Goal: Register for event/course

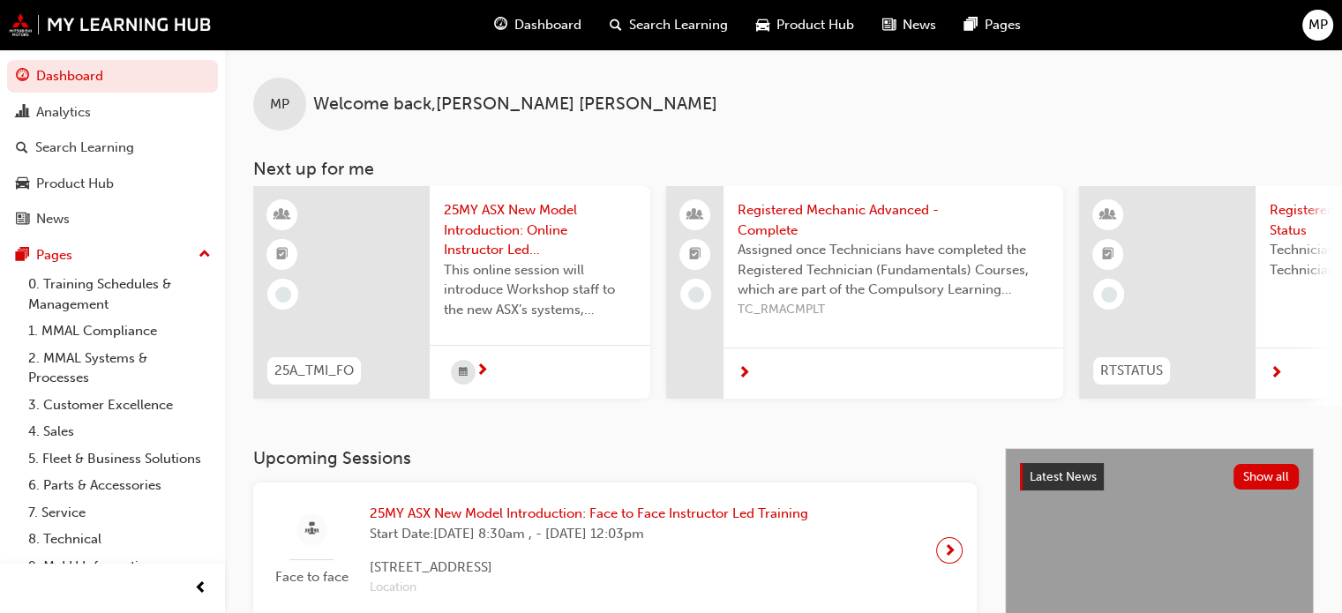
click at [499, 236] on span "25MY ASX New Model Introduction: Online Instructor Led Training" at bounding box center [540, 230] width 192 height 60
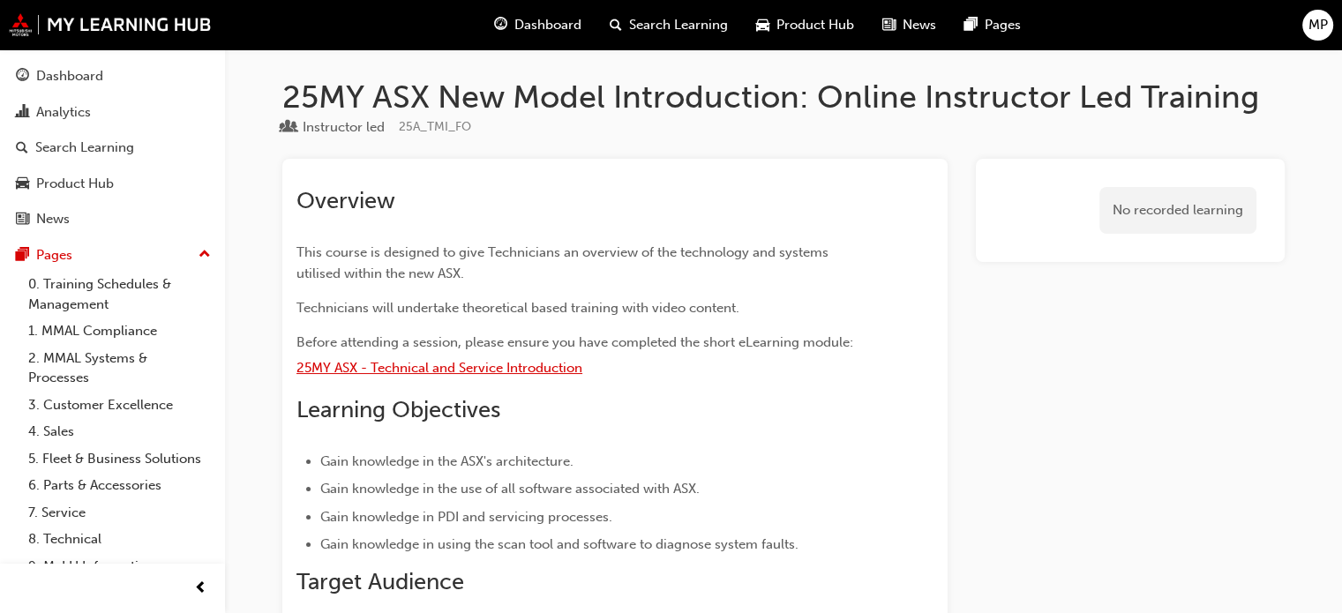
click at [485, 370] on span "25MY ASX - Technical and Service Introduction" at bounding box center [439, 368] width 286 height 16
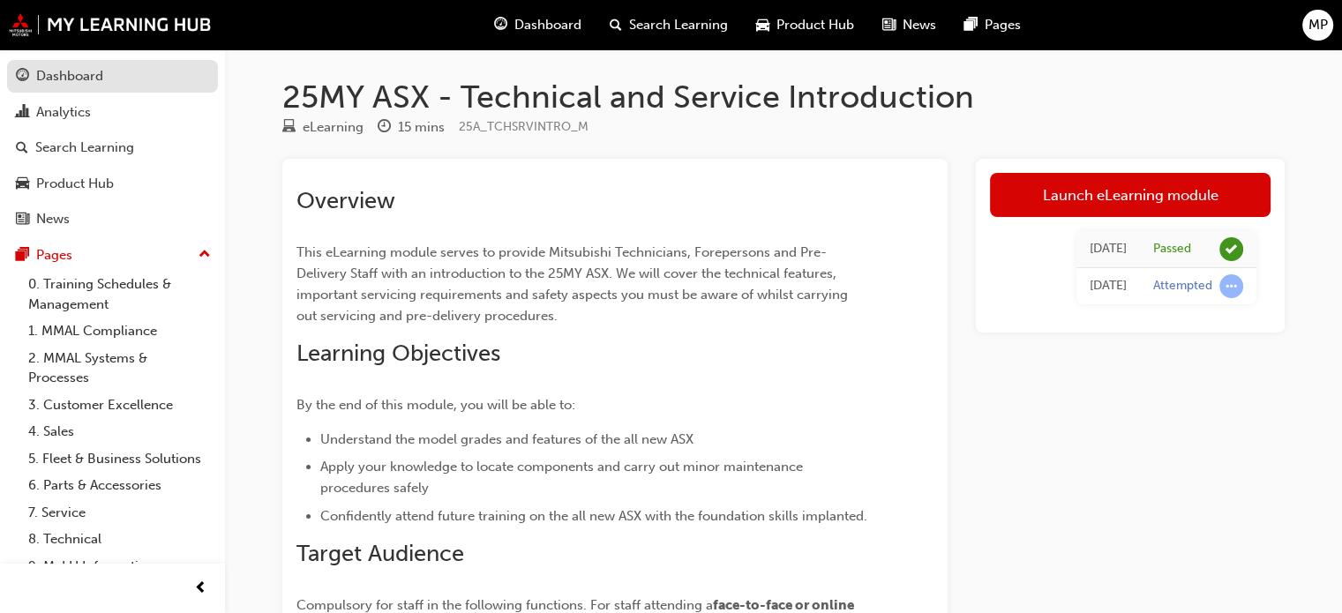
click at [83, 82] on div "Dashboard" at bounding box center [69, 76] width 67 height 20
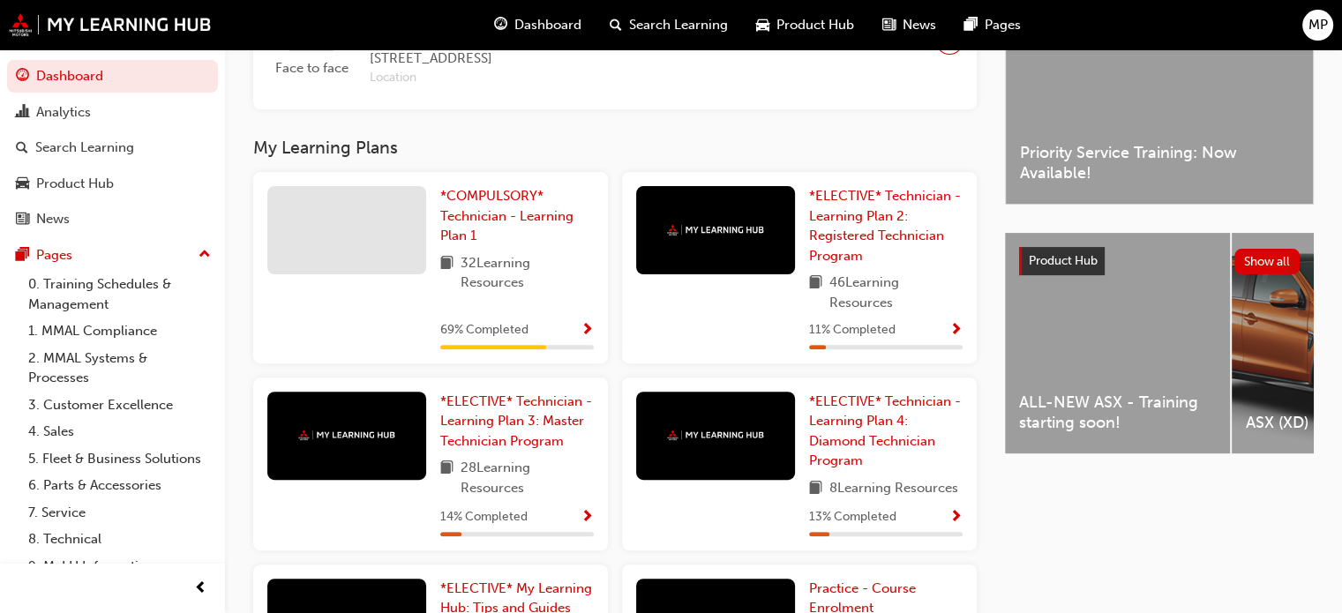
scroll to position [509, 0]
click at [508, 205] on span "*COMPULSORY* Technician - Learning Plan 1" at bounding box center [506, 217] width 133 height 56
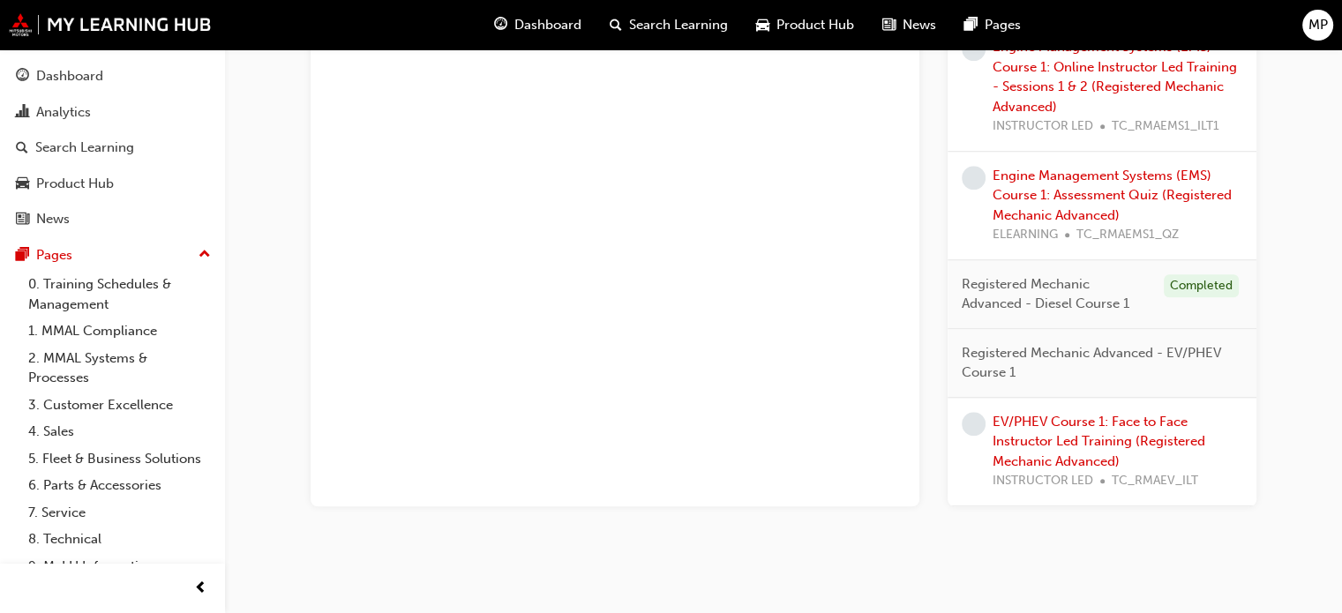
scroll to position [1641, 0]
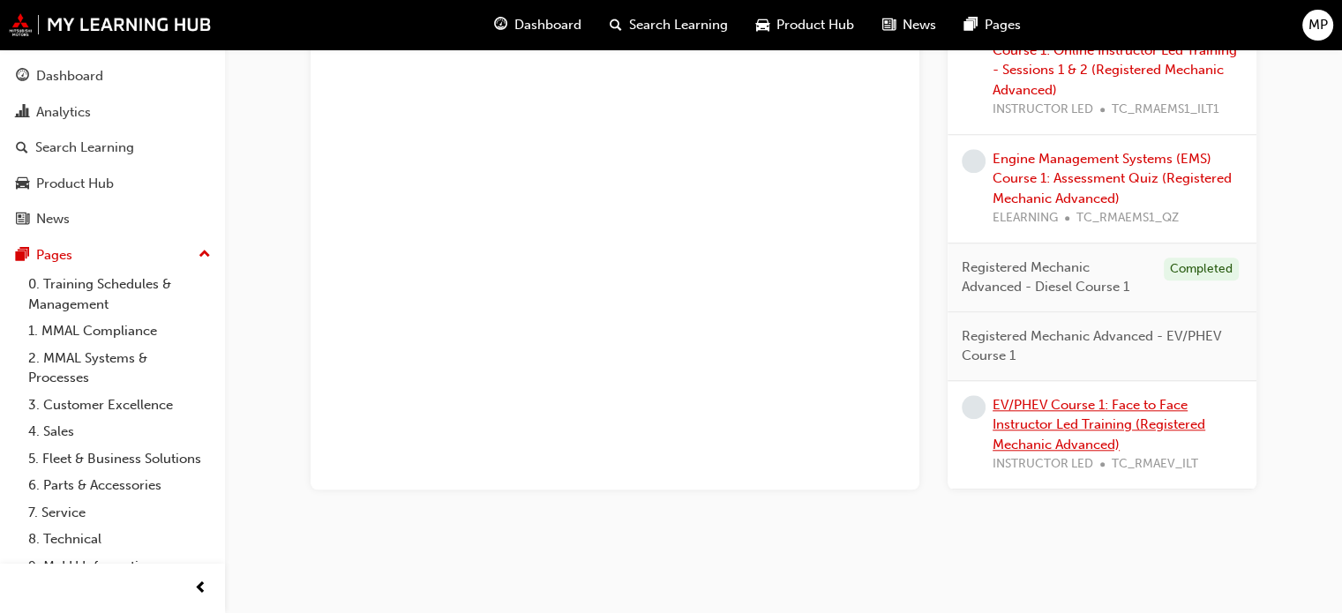
click at [1042, 423] on link "EV/PHEV Course 1: Face to Face Instructor Led Training (Registered Mechanic Adv…" at bounding box center [1098, 425] width 213 height 56
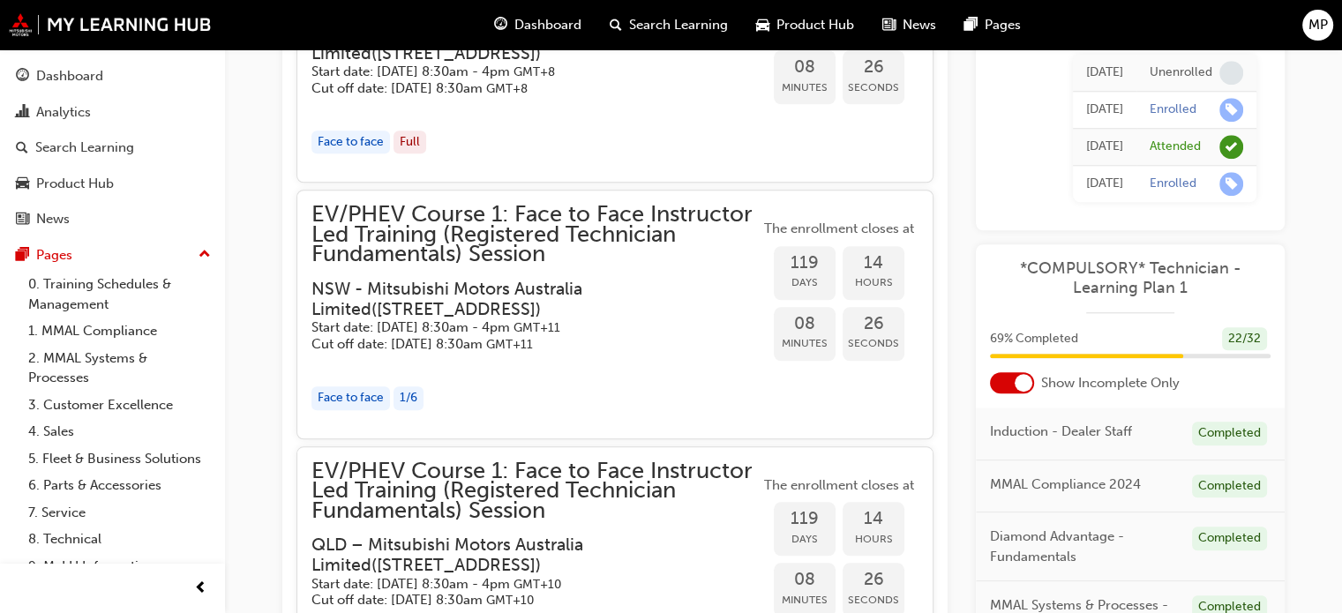
scroll to position [1588, 0]
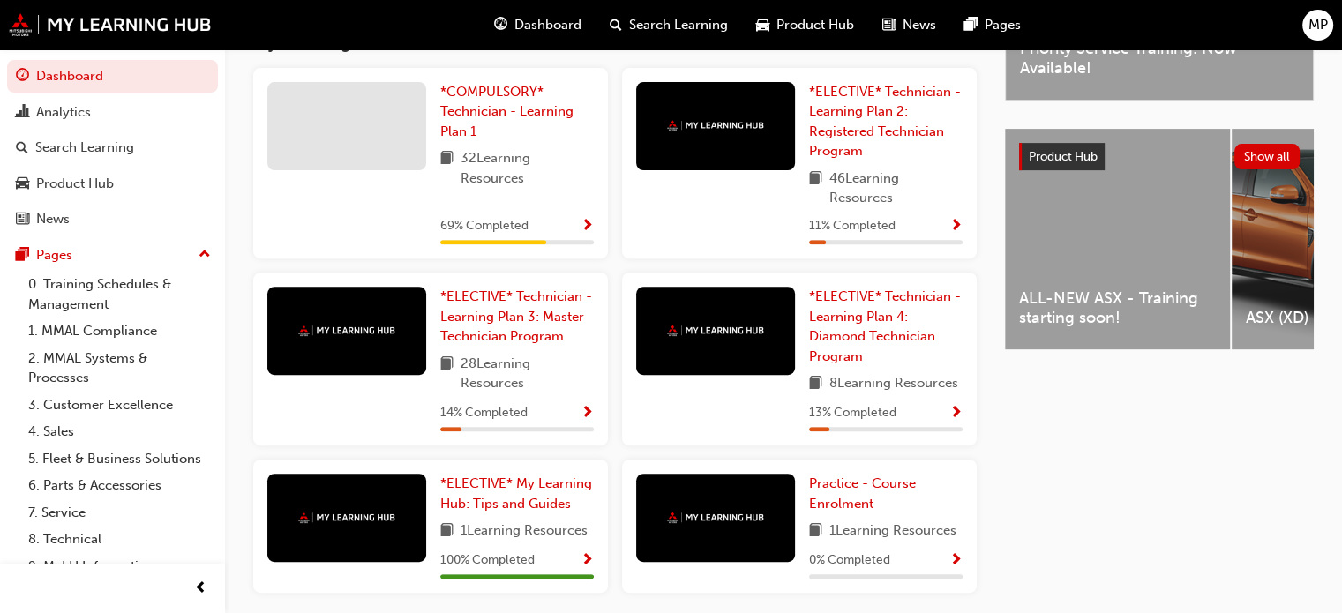
scroll to position [618, 0]
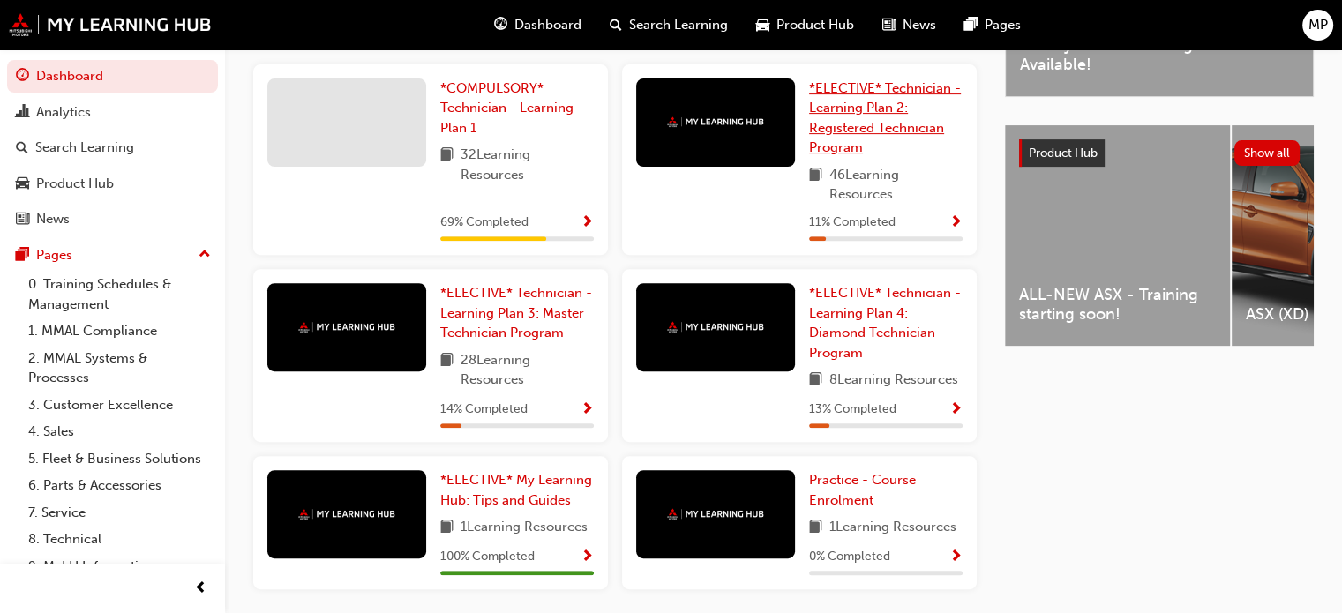
click at [865, 133] on span "*ELECTIVE* Technician - Learning Plan 2: Registered Technician Program" at bounding box center [885, 118] width 152 height 76
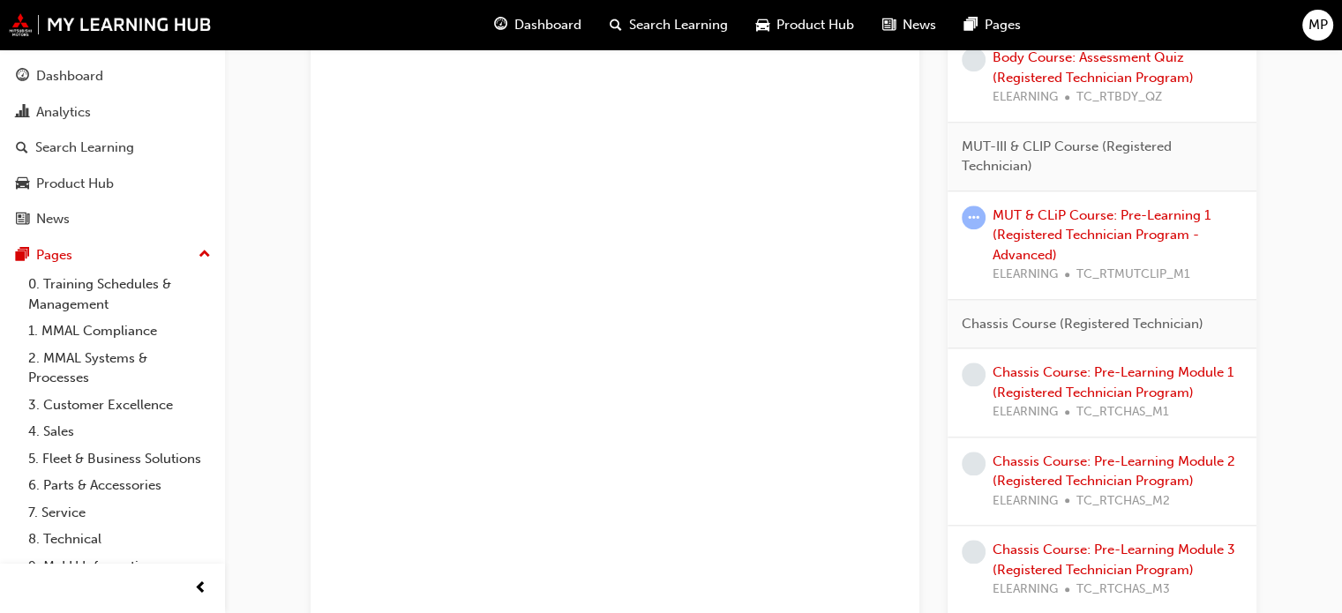
scroll to position [1824, 0]
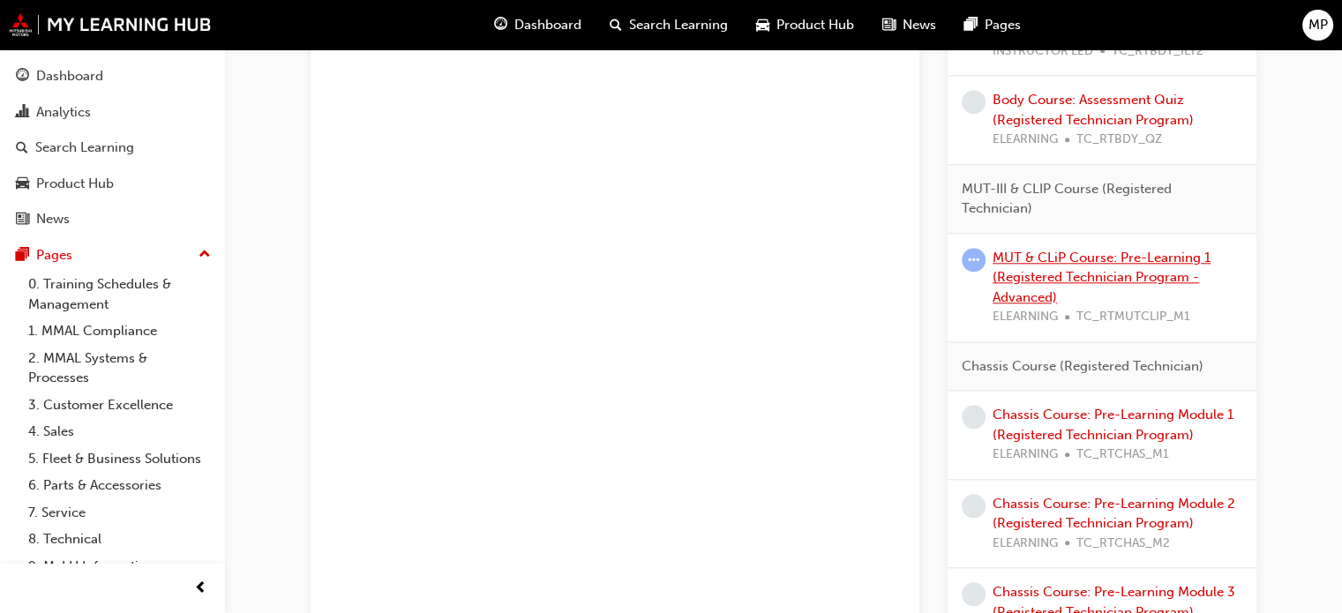
click at [1120, 274] on link "MUT & CLiP Course: Pre-Learning 1 (Registered Technician Program - Advanced)" at bounding box center [1101, 278] width 218 height 56
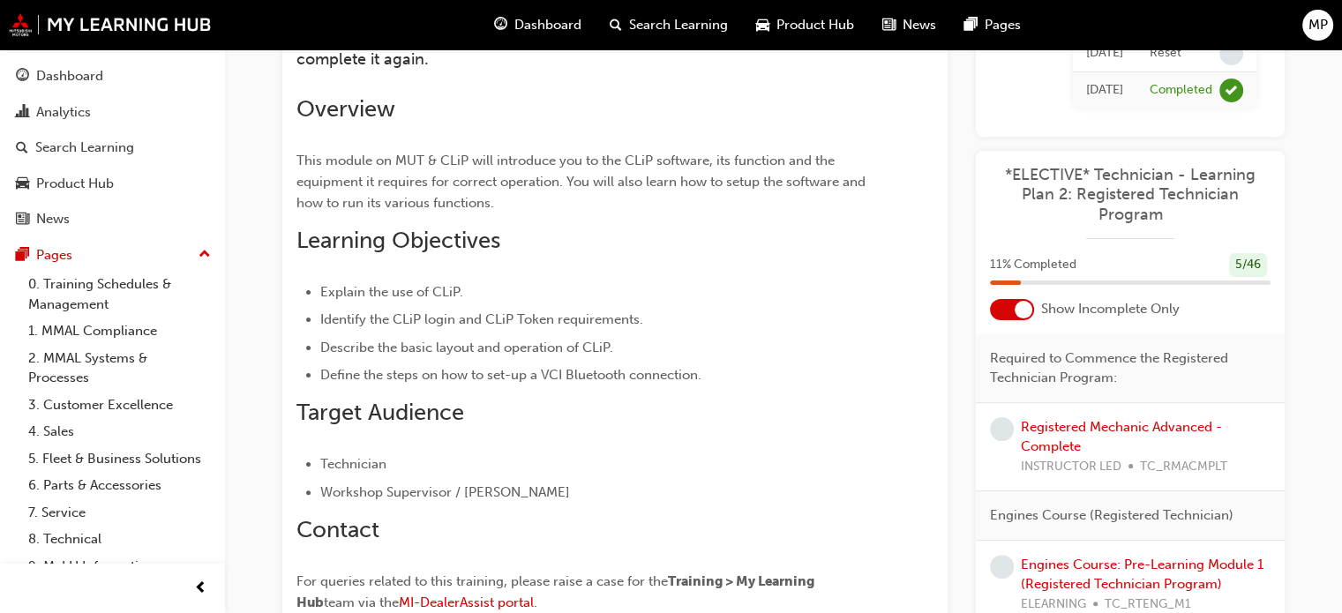
scroll to position [459, 0]
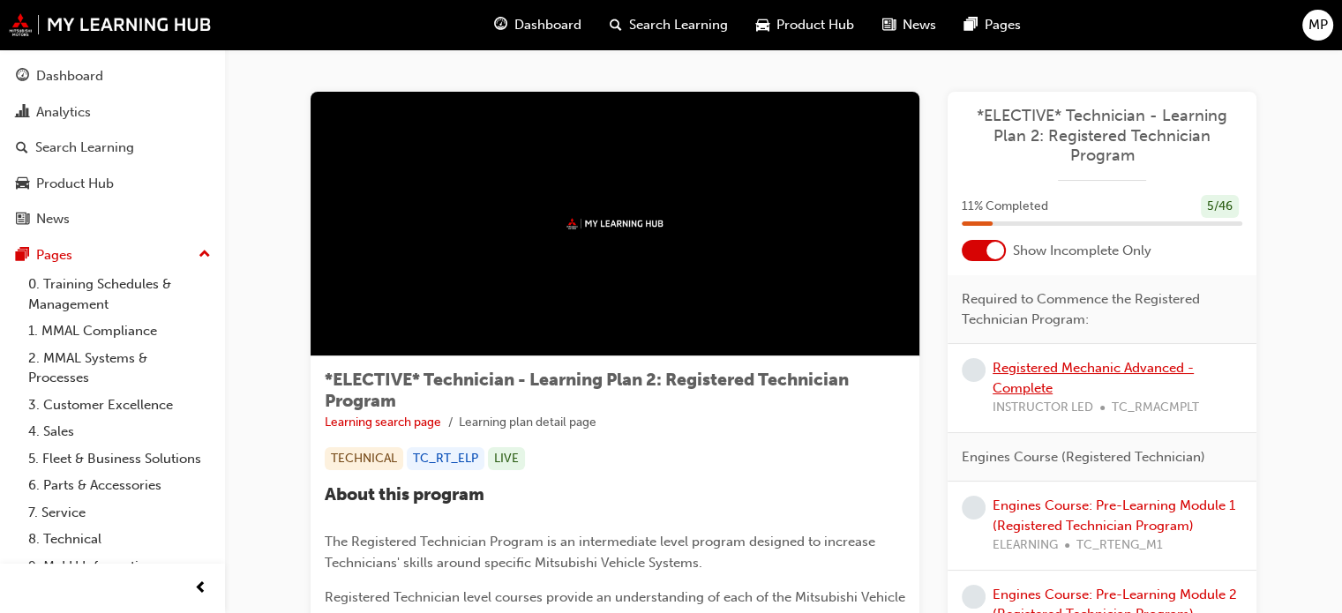
click at [1093, 373] on link "Registered Mechanic Advanced - Complete" at bounding box center [1092, 378] width 201 height 36
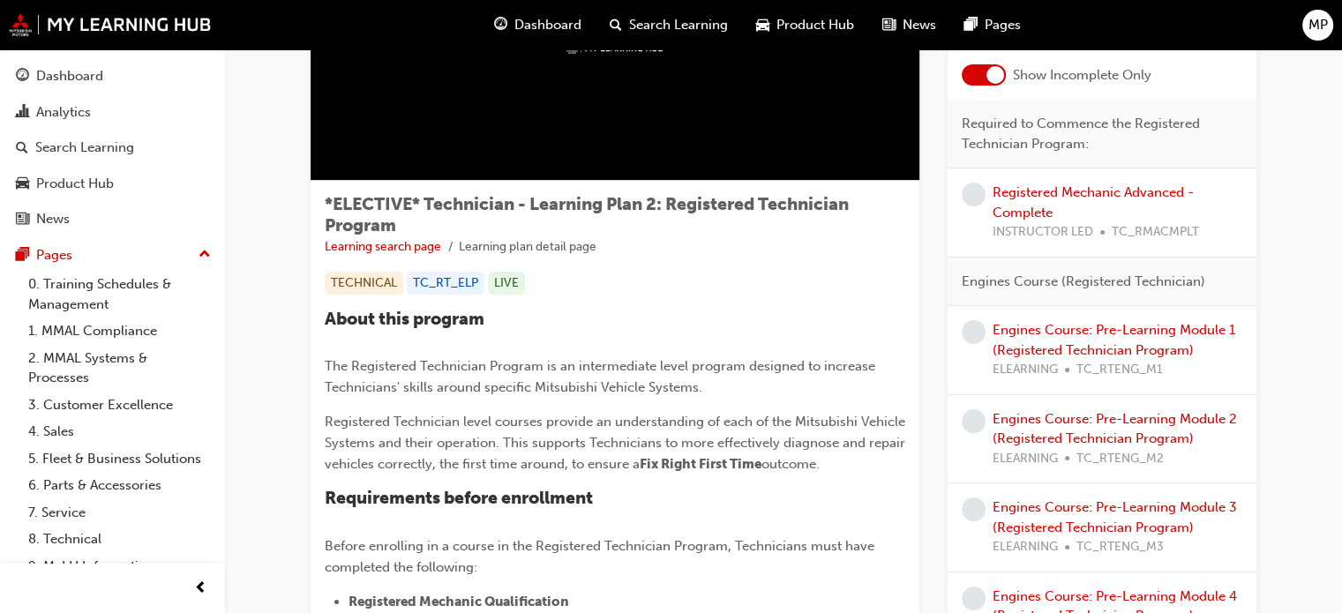
scroll to position [176, 0]
click at [1096, 329] on link "Engines Course: Pre-Learning Module 1 (Registered Technician Program)" at bounding box center [1113, 339] width 243 height 36
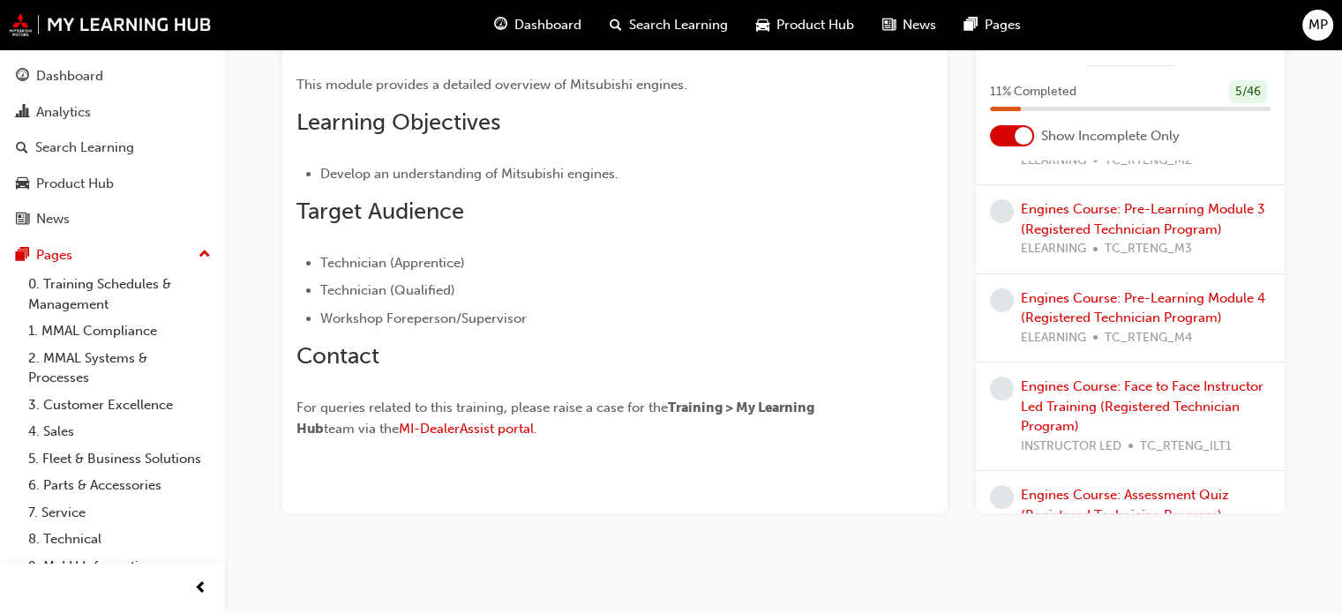
scroll to position [353, 0]
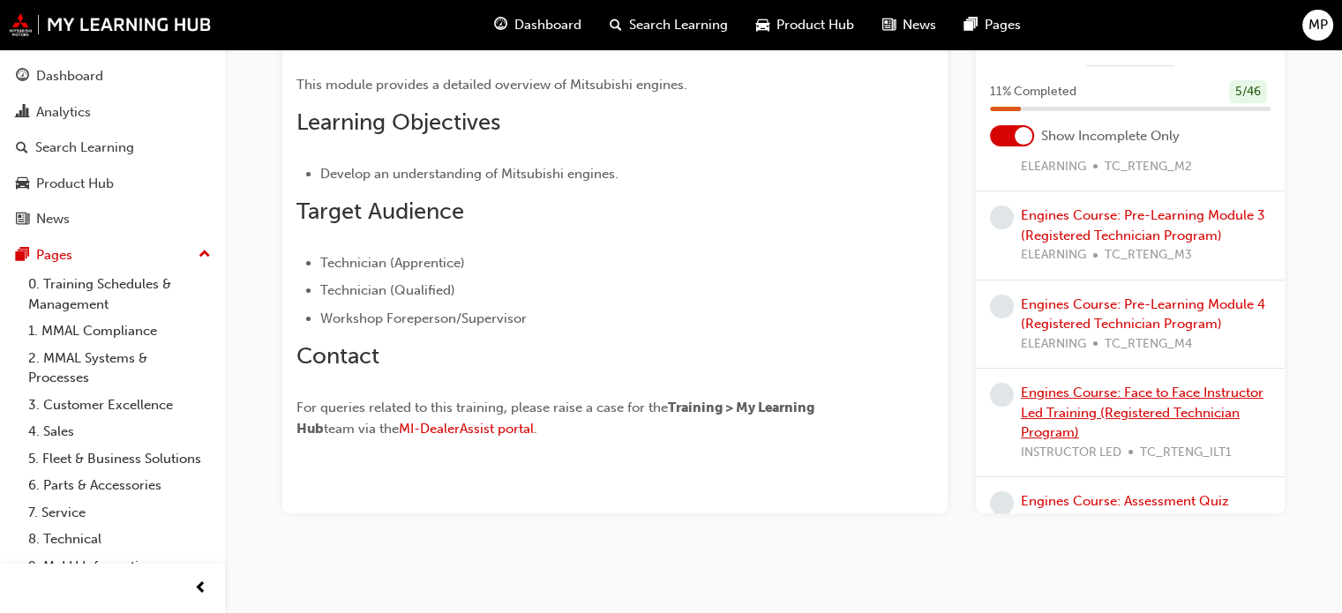
click at [1093, 412] on link "Engines Course: Face to Face Instructor Led Training (Registered Technician Pro…" at bounding box center [1142, 413] width 243 height 56
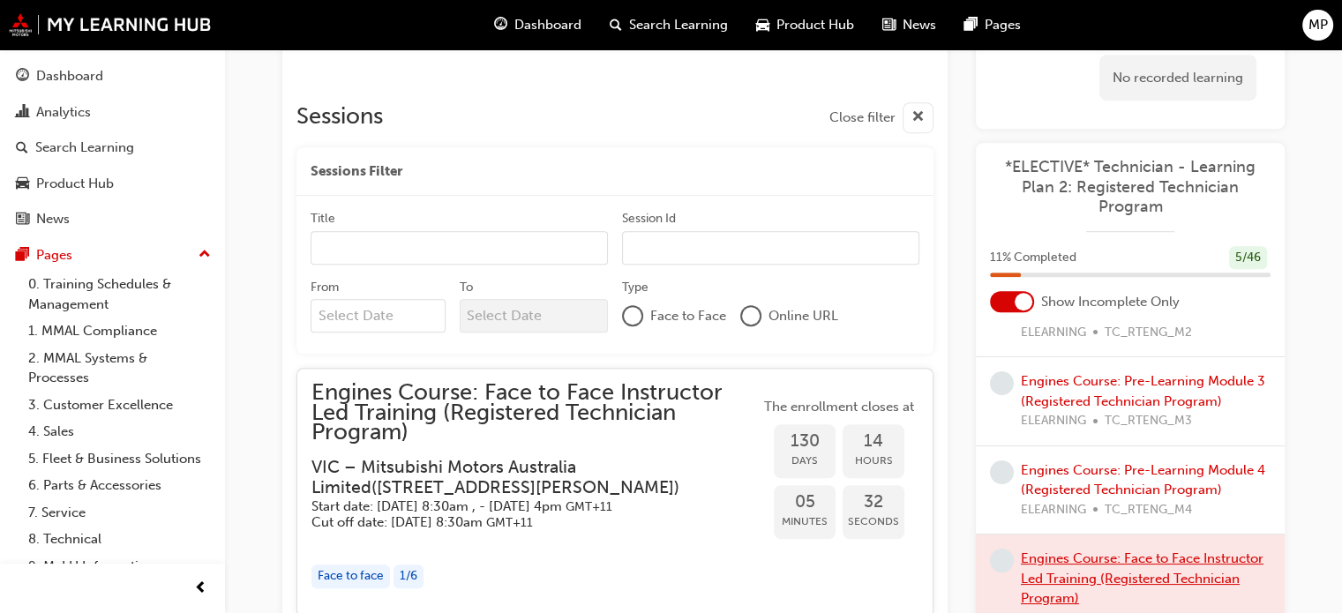
scroll to position [1000, 0]
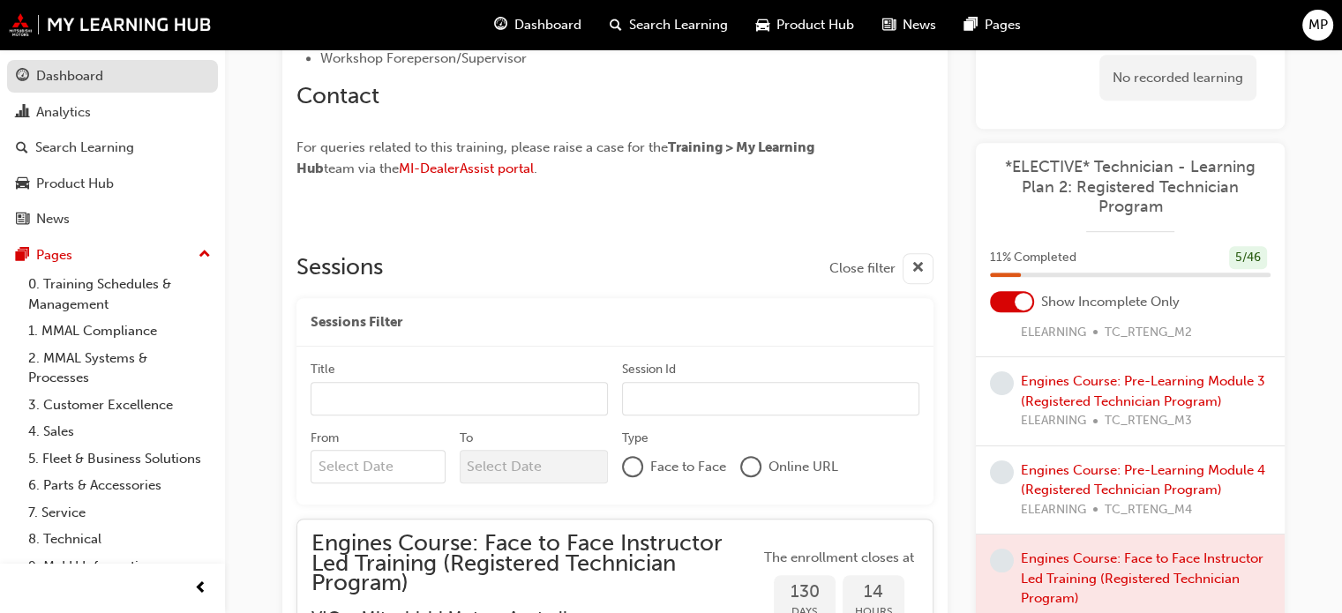
click at [88, 74] on div "Dashboard" at bounding box center [69, 76] width 67 height 20
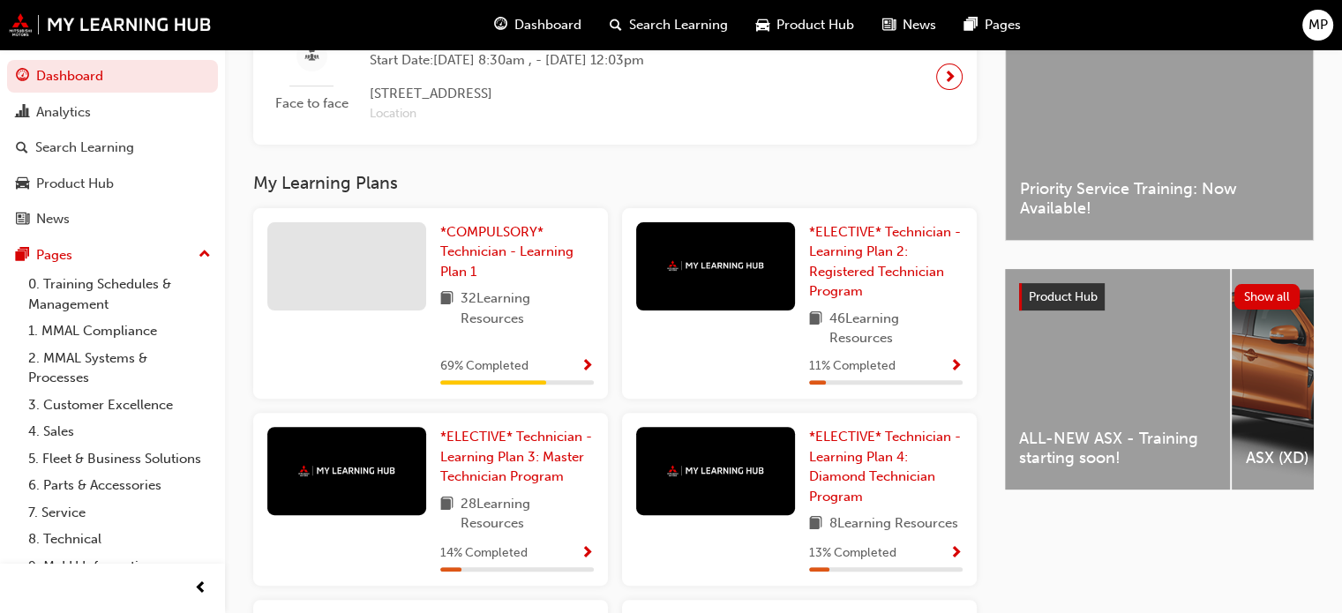
scroll to position [471, 0]
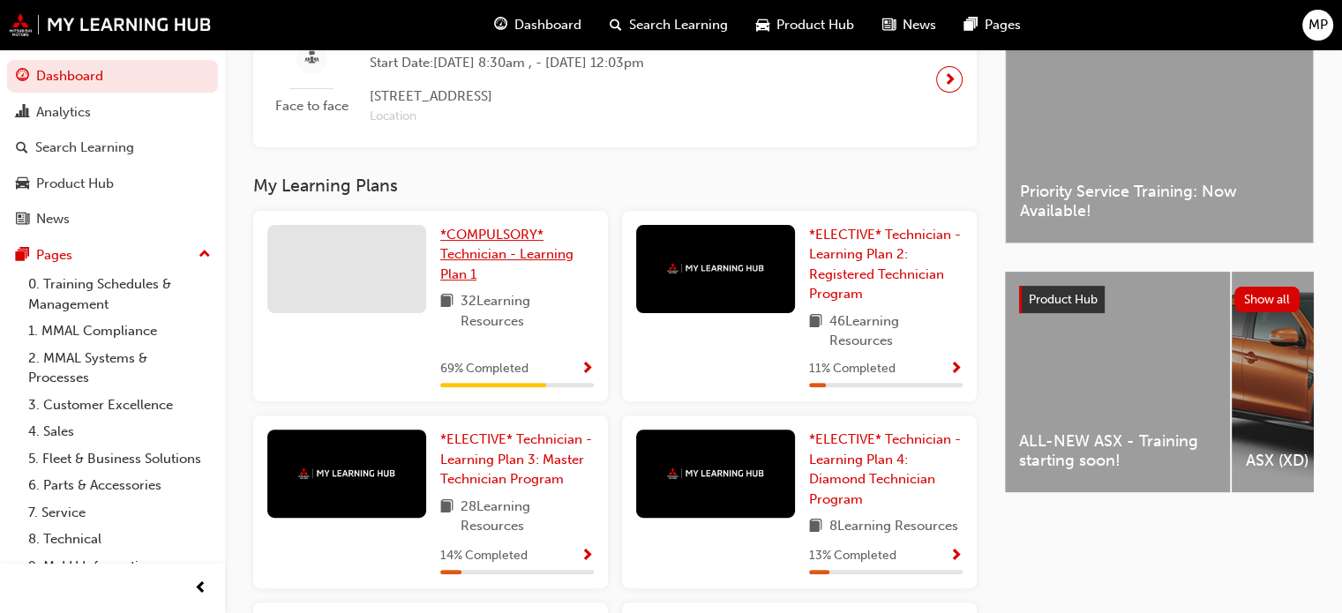
click at [517, 264] on span "*COMPULSORY* Technician - Learning Plan 1" at bounding box center [506, 255] width 133 height 56
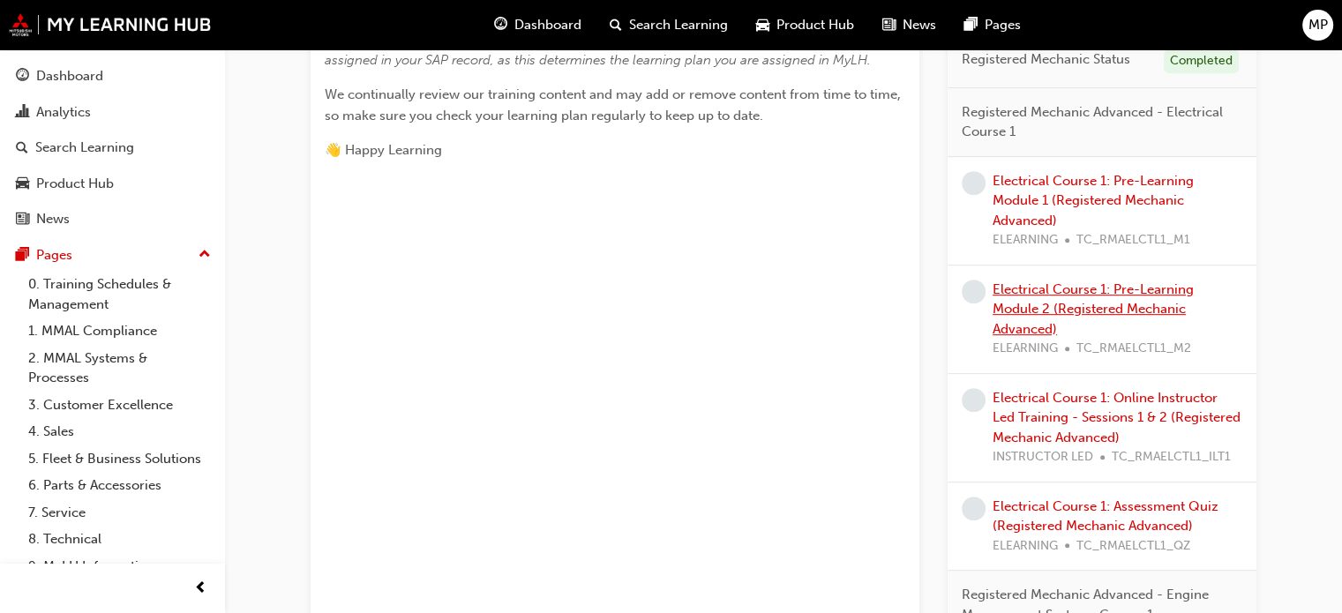
scroll to position [794, 0]
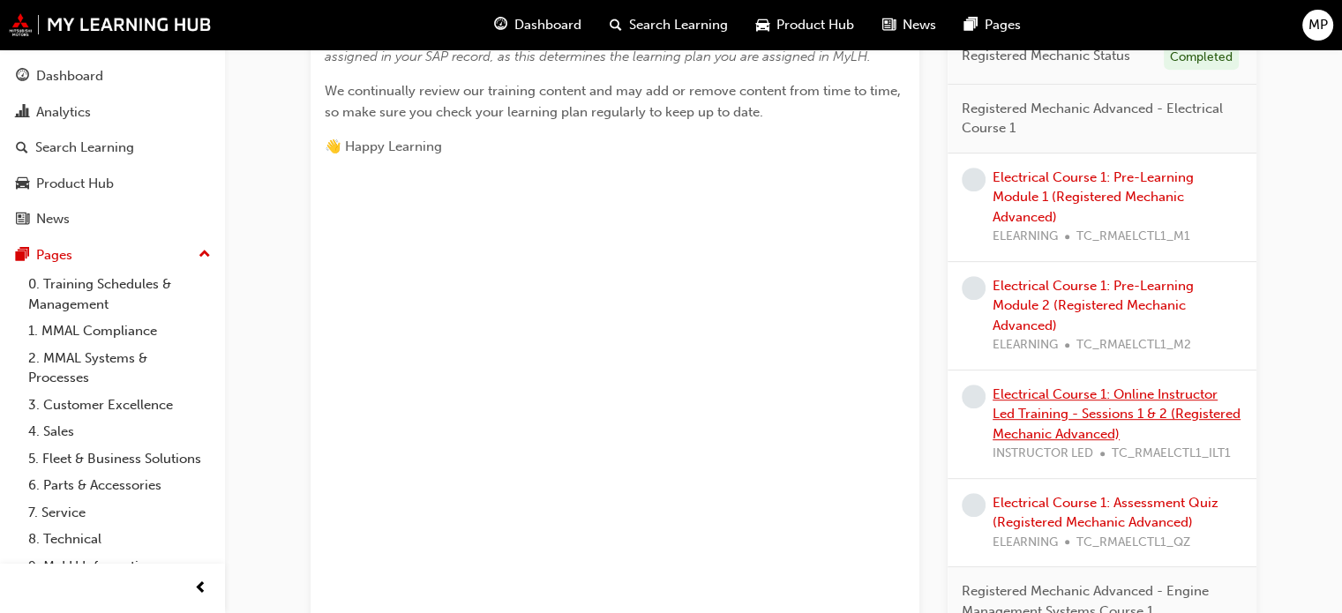
click at [1104, 416] on link "Electrical Course 1: Online Instructor Led Training - Sessions 1 & 2 (Registere…" at bounding box center [1116, 414] width 248 height 56
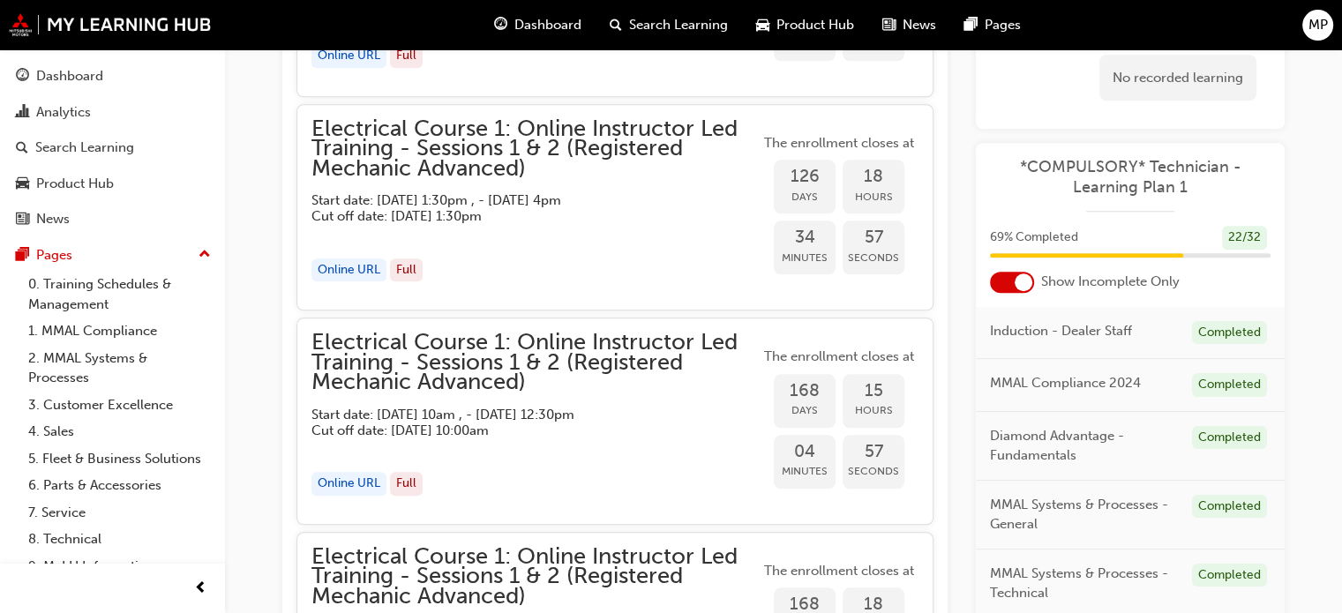
scroll to position [1899, 0]
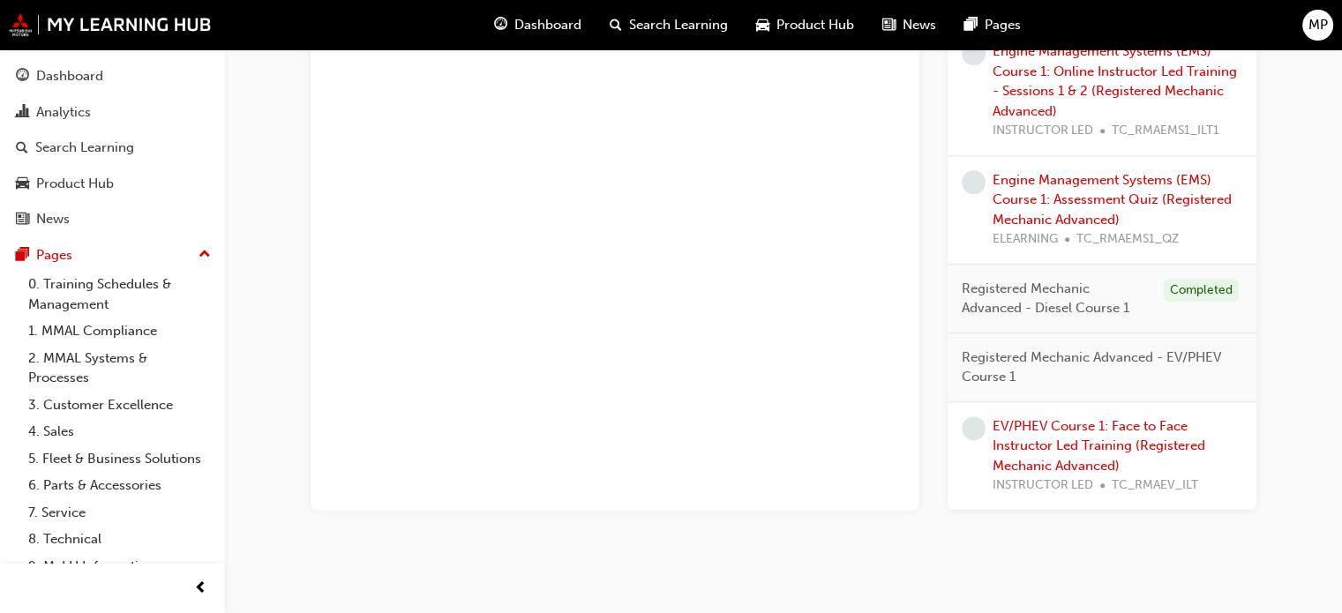
scroll to position [1641, 0]
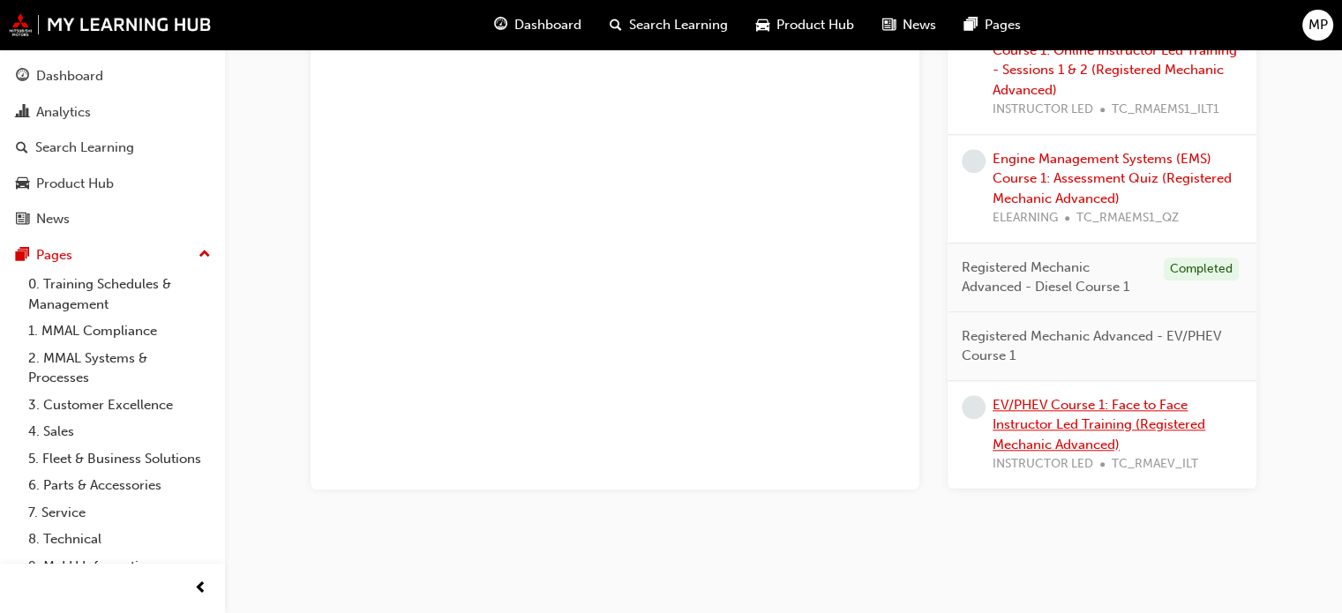
click at [1083, 423] on link "EV/PHEV Course 1: Face to Face Instructor Led Training (Registered Mechanic Adv…" at bounding box center [1098, 425] width 213 height 56
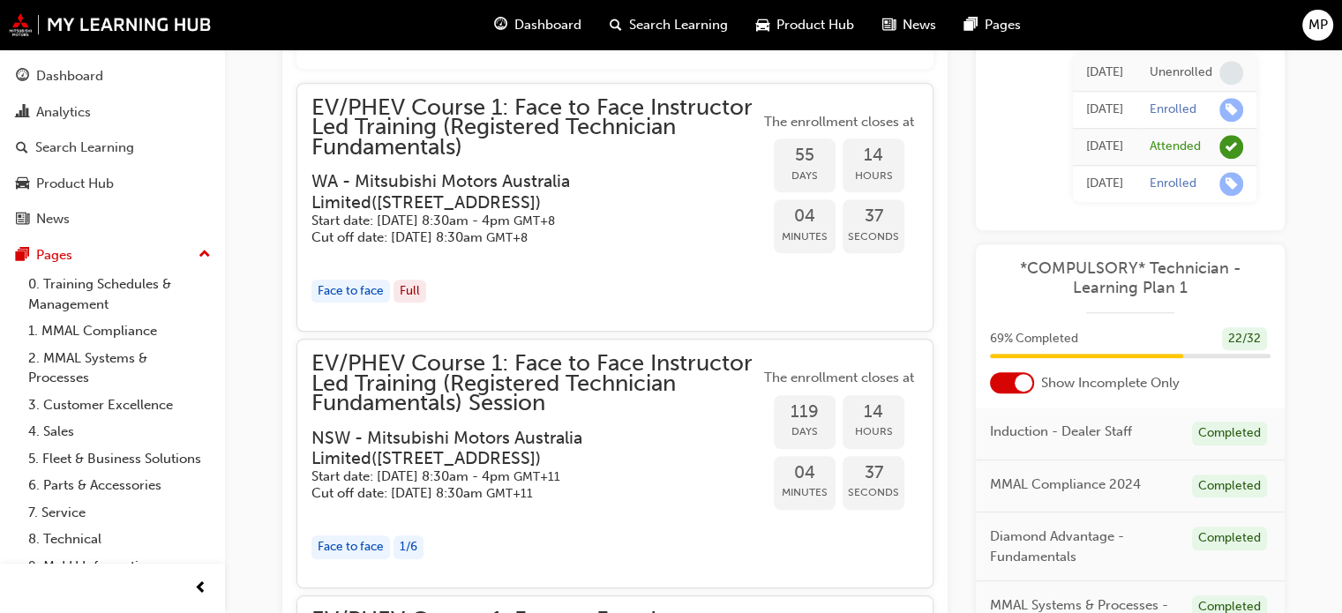
scroll to position [1479, 0]
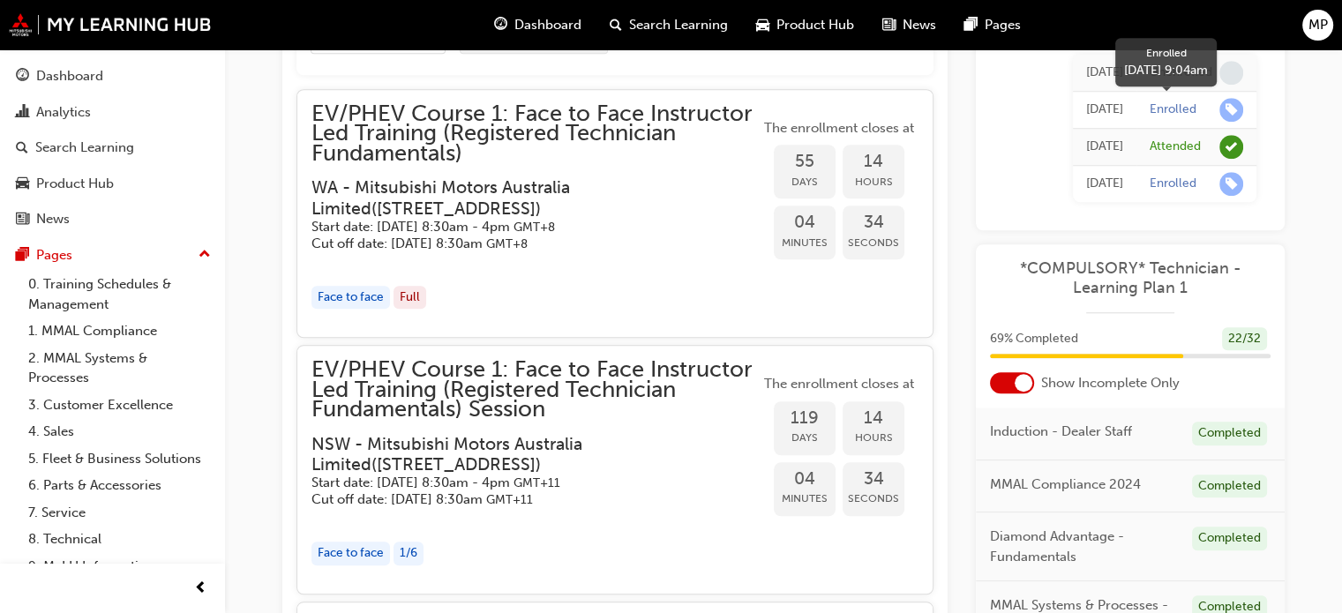
click at [1175, 110] on div "Enrolled" at bounding box center [1173, 109] width 47 height 17
drag, startPoint x: 1094, startPoint y: 104, endPoint x: 746, endPoint y: 271, distance: 385.5
click at [753, 277] on div "EV/PHEV Course 1: Face to Face Instructor Led Training (Registered Technician F…" at bounding box center [535, 213] width 448 height 219
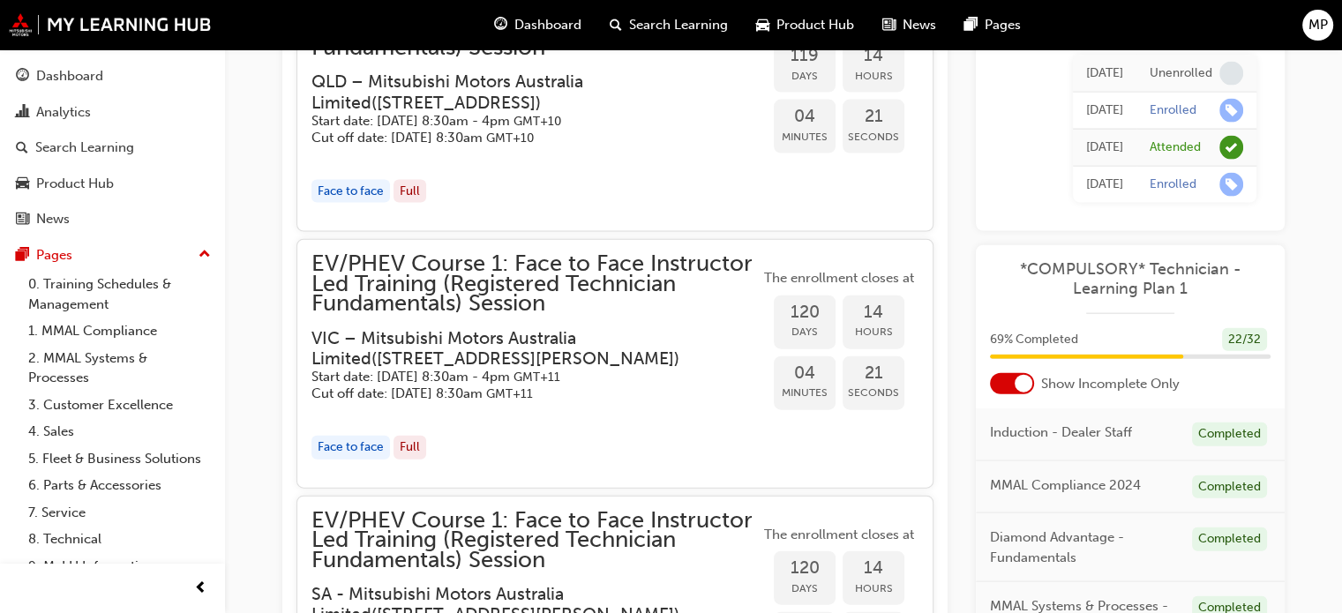
scroll to position [3950, 0]
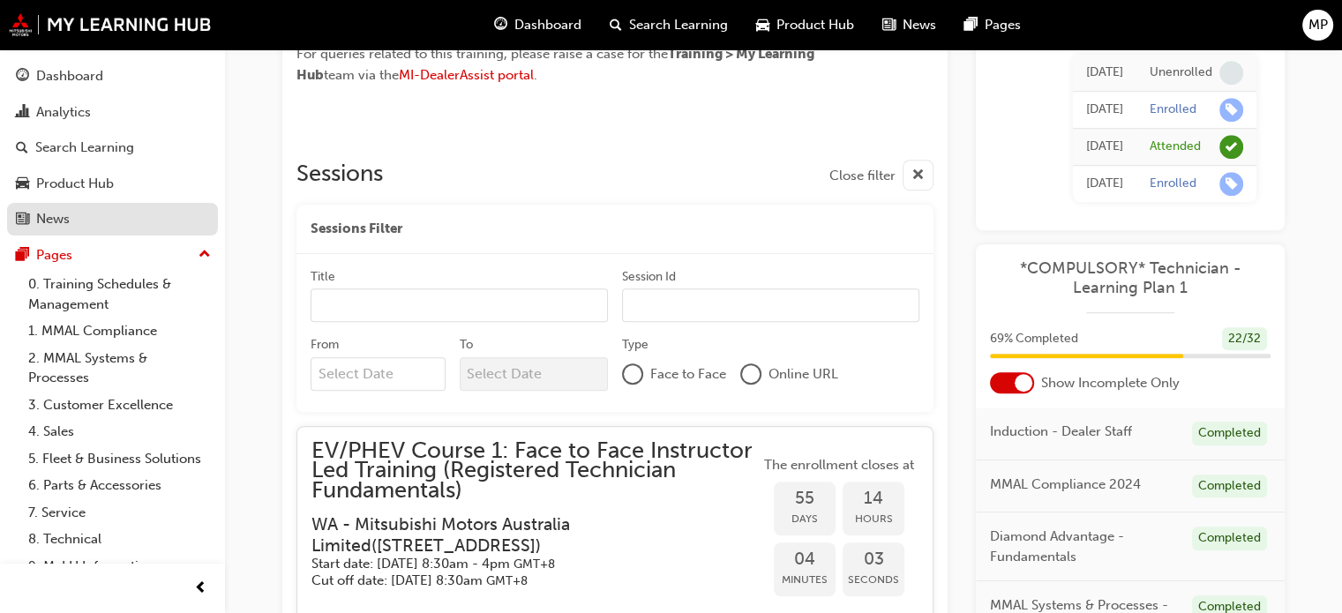
scroll to position [1127, 0]
